Goal: Find contact information: Find contact information

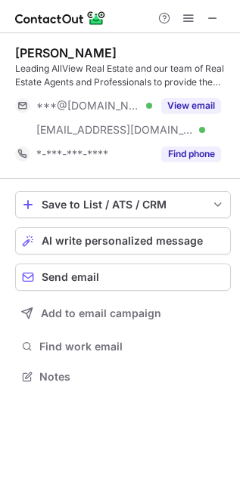
scroll to position [366, 240]
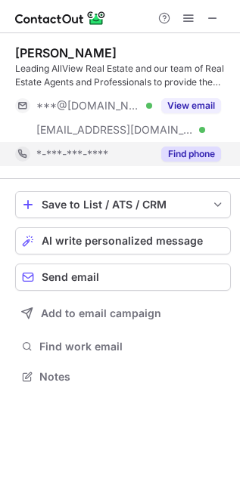
click at [202, 150] on button "Find phone" at bounding box center [191, 154] width 60 height 15
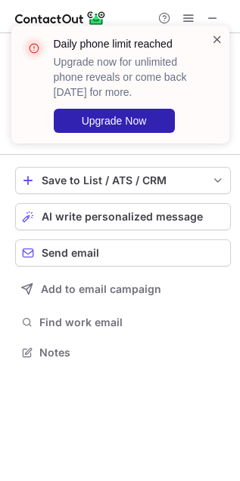
scroll to position [8, 8]
click at [215, 43] on span at bounding box center [217, 39] width 12 height 15
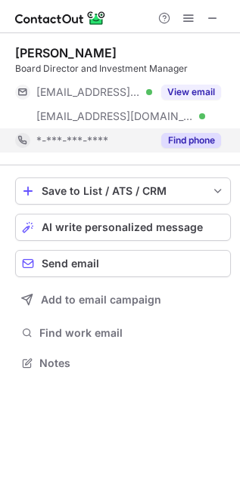
scroll to position [353, 240]
click at [166, 134] on button "Find phone" at bounding box center [191, 140] width 60 height 15
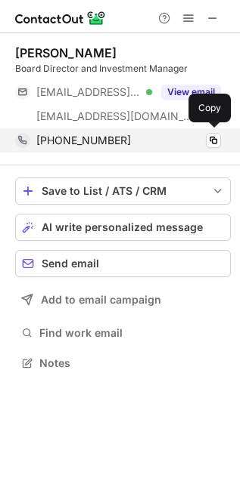
click at [66, 136] on span "+15407867368" at bounding box center [83, 141] width 94 height 14
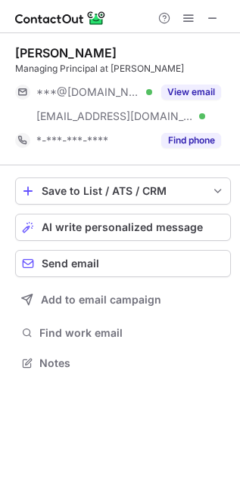
scroll to position [353, 240]
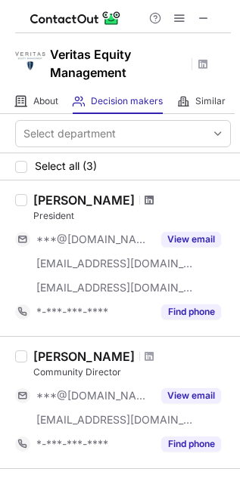
click at [144, 197] on span at bounding box center [148, 200] width 9 height 12
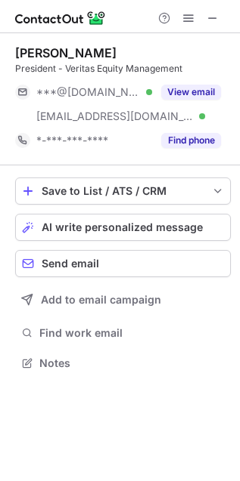
scroll to position [353, 240]
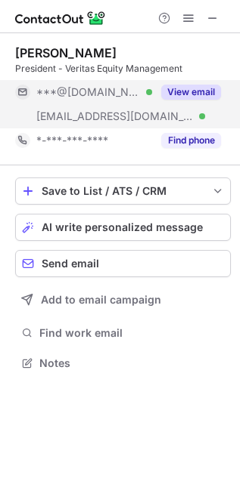
click at [190, 87] on button "View email" at bounding box center [191, 92] width 60 height 15
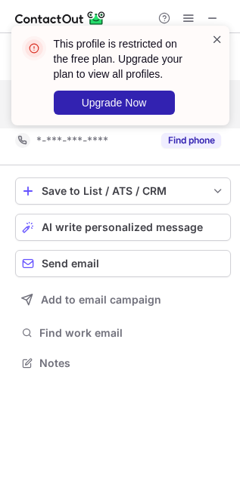
click at [215, 40] on span at bounding box center [217, 39] width 12 height 15
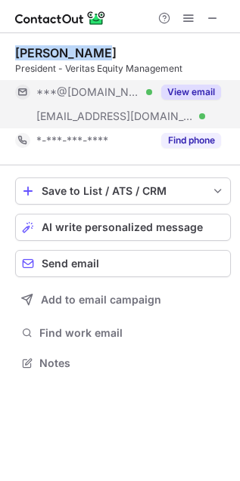
drag, startPoint x: 14, startPoint y: 47, endPoint x: 93, endPoint y: 59, distance: 80.3
click at [93, 59] on div "[PERSON_NAME] President - Veritas Equity Management ***@[DOMAIN_NAME] Verified …" at bounding box center [120, 209] width 240 height 353
copy div "[PERSON_NAME]"
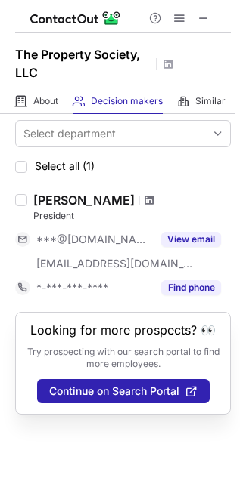
click at [144, 194] on span at bounding box center [148, 200] width 9 height 12
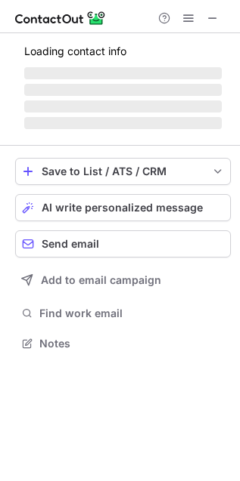
scroll to position [353, 240]
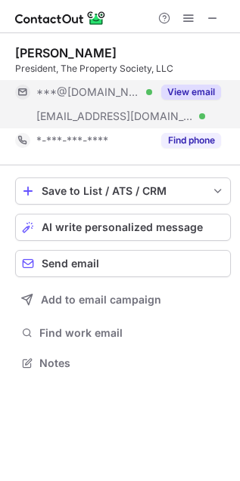
click at [172, 87] on button "View email" at bounding box center [191, 92] width 60 height 15
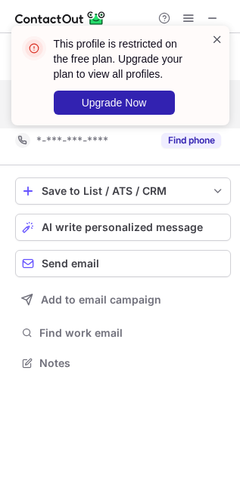
click at [214, 37] on span at bounding box center [217, 39] width 12 height 15
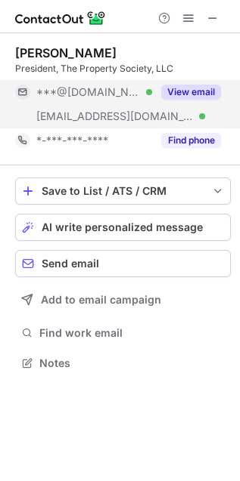
click at [32, 52] on div "[PERSON_NAME]" at bounding box center [65, 52] width 101 height 15
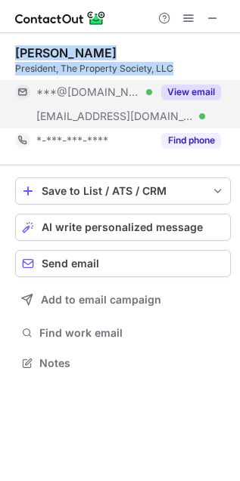
click at [164, 70] on div "President, The Property Society, LLC" at bounding box center [122, 69] width 215 height 14
copy div "[PERSON_NAME] President, The Property Society, LLC"
